Goal: Information Seeking & Learning: Understand process/instructions

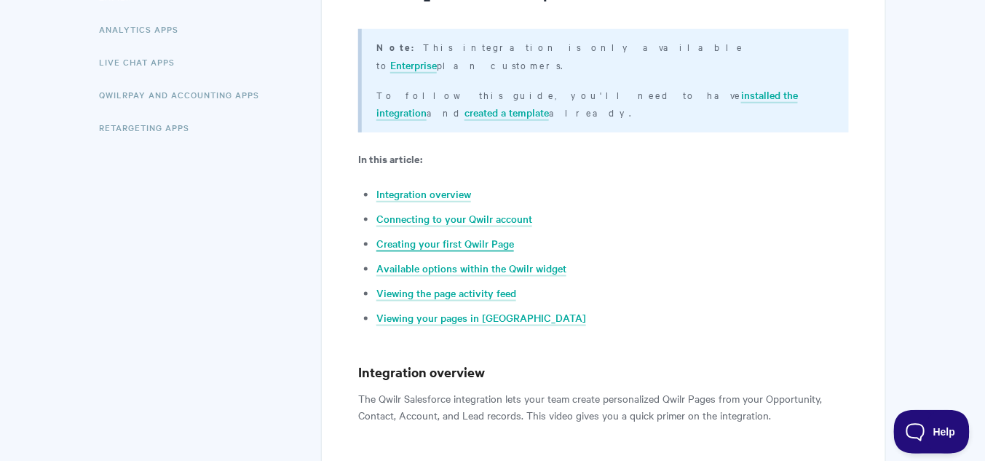
click at [499, 236] on link "Creating your first Qwilr Page" at bounding box center [445, 244] width 138 height 16
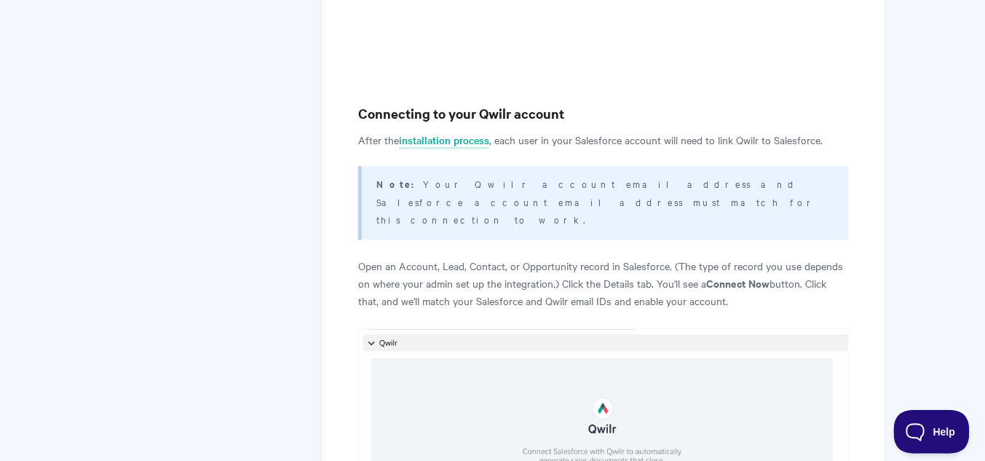
scroll to position [1098, 0]
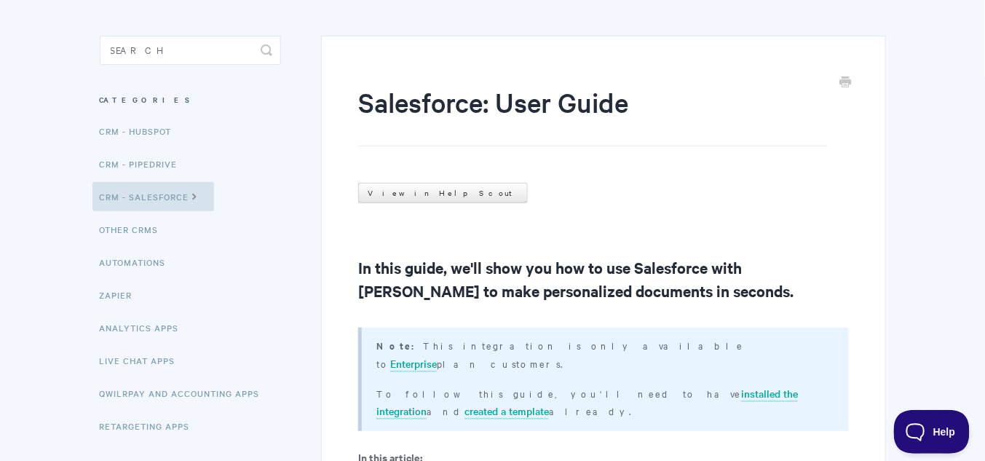
scroll to position [58, 0]
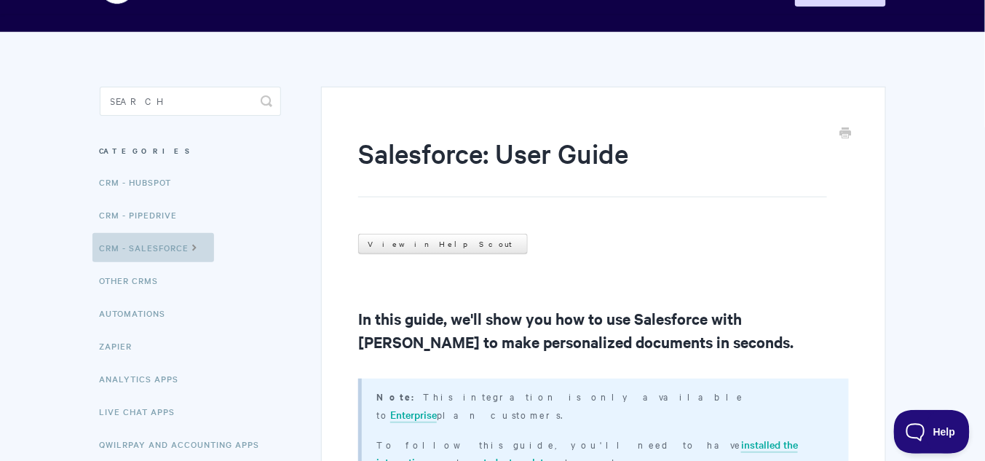
click at [156, 250] on link "CRM - Salesforce" at bounding box center [153, 247] width 122 height 29
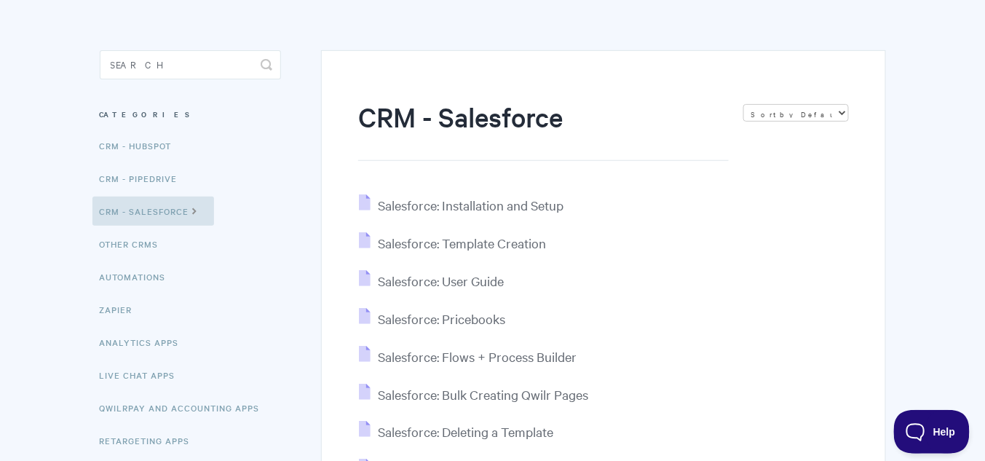
scroll to position [58, 0]
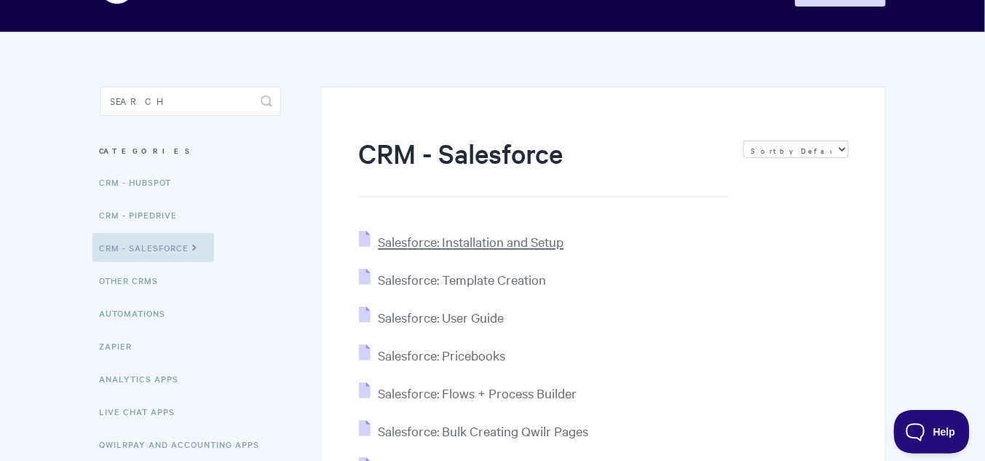
click at [528, 245] on span "Salesforce: Installation and Setup" at bounding box center [471, 241] width 186 height 17
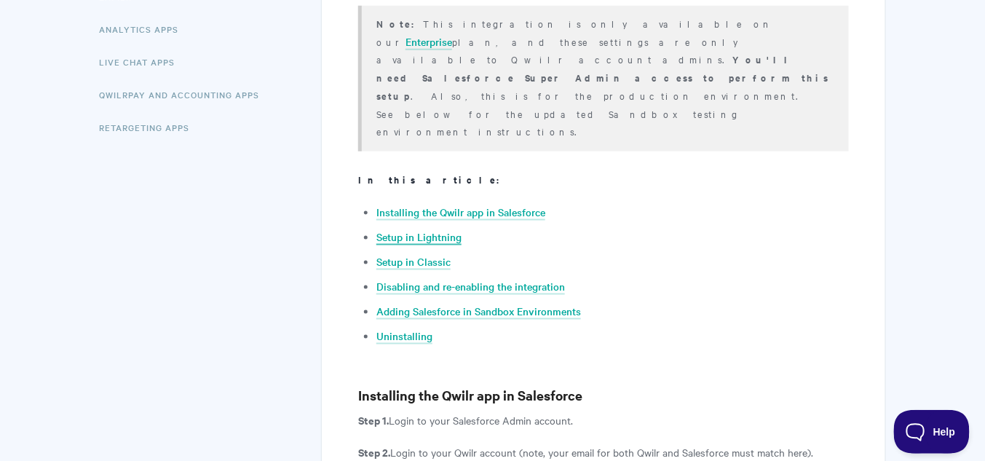
click at [444, 229] on link "Setup in Lightning" at bounding box center [418, 237] width 85 height 16
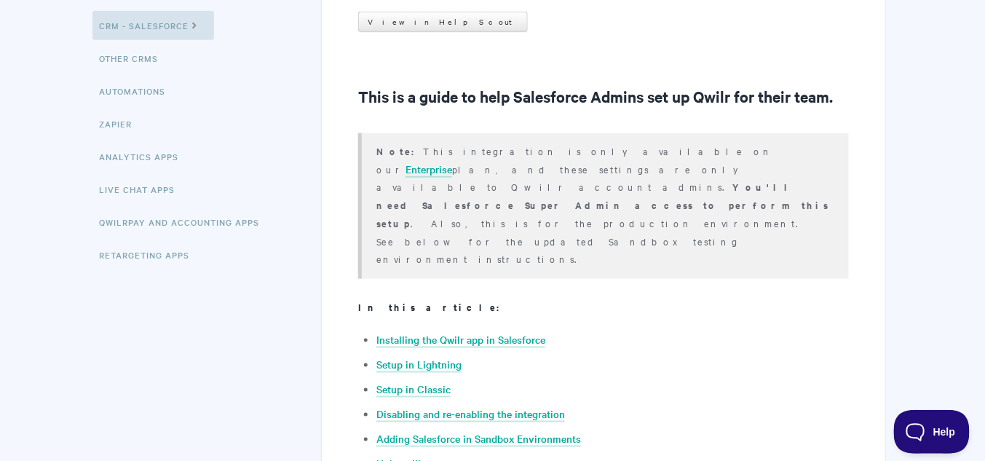
scroll to position [291, 0]
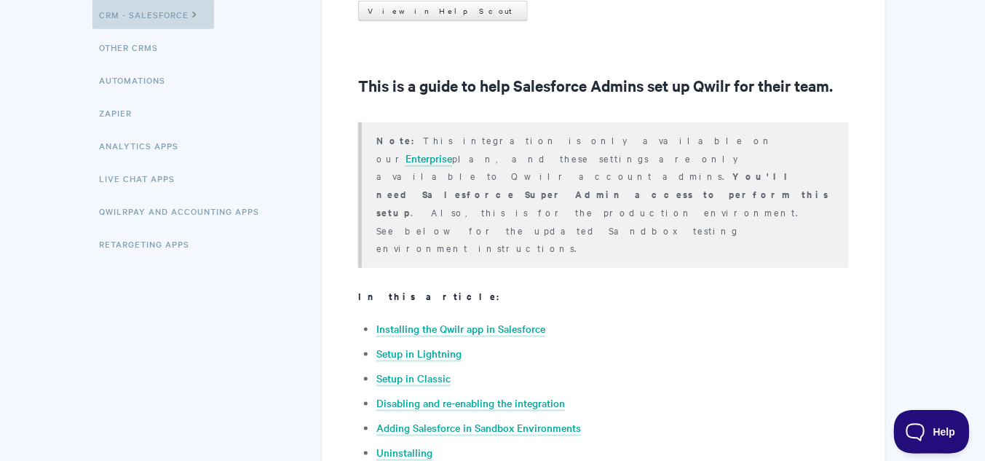
click at [161, 19] on link "CRM - Salesforce" at bounding box center [153, 14] width 122 height 29
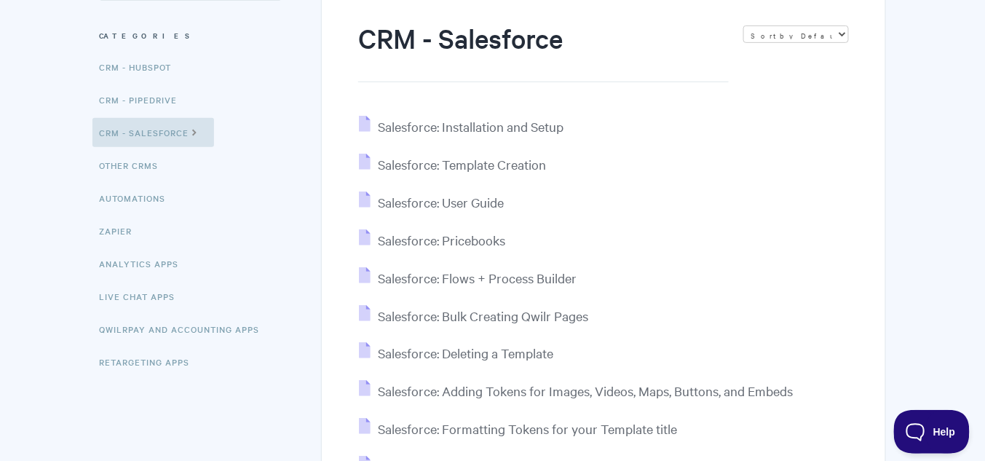
scroll to position [175, 0]
click at [491, 205] on span "Salesforce: User Guide" at bounding box center [441, 200] width 126 height 17
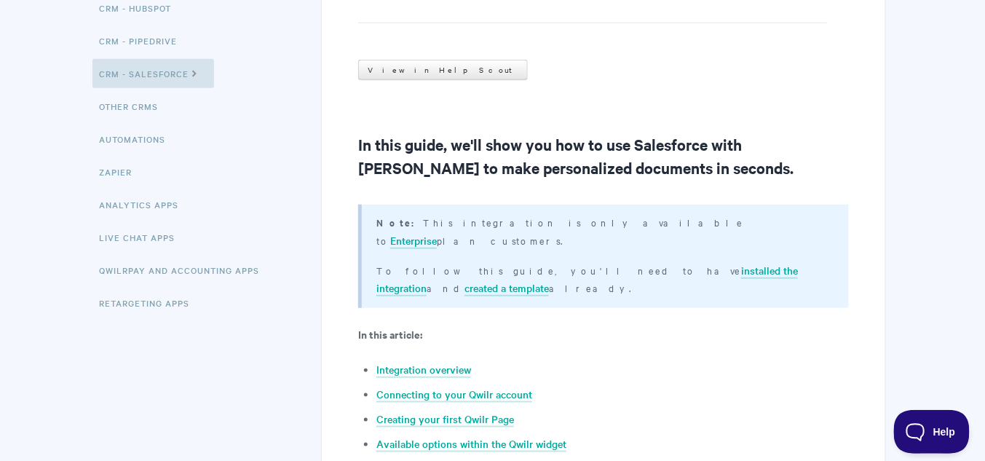
scroll to position [233, 0]
click at [461, 410] on link "Creating your first Qwilr Page" at bounding box center [445, 418] width 138 height 16
